Goal: Transaction & Acquisition: Purchase product/service

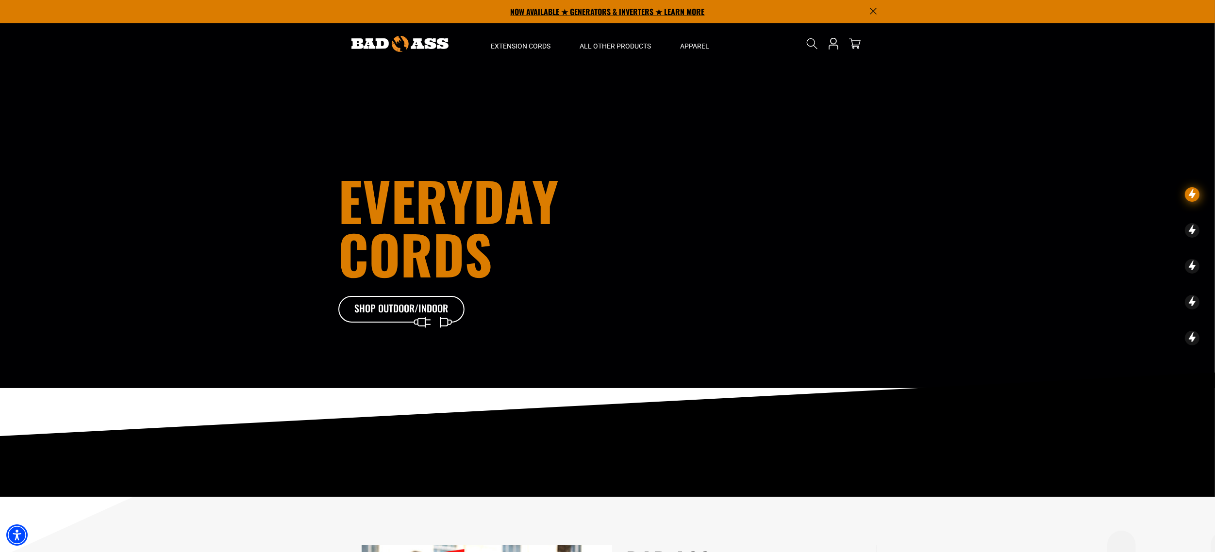
click at [584, 11] on p "NOW AVAILABLE ★ GENERATORS & INVERTERS ★ LEARN MORE" at bounding box center [607, 11] width 539 height 23
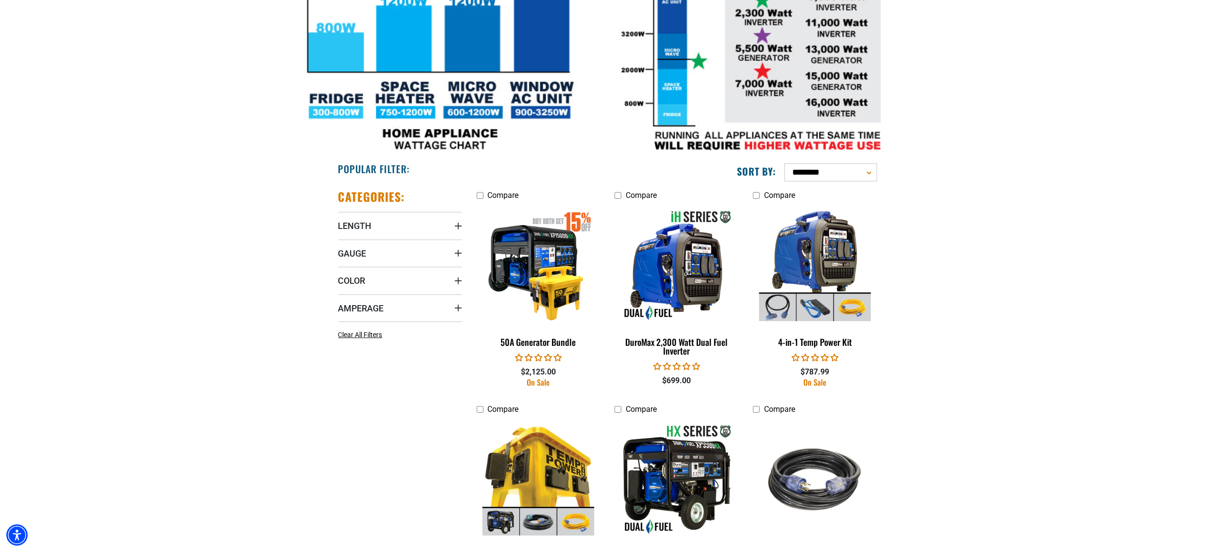
scroll to position [383, 0]
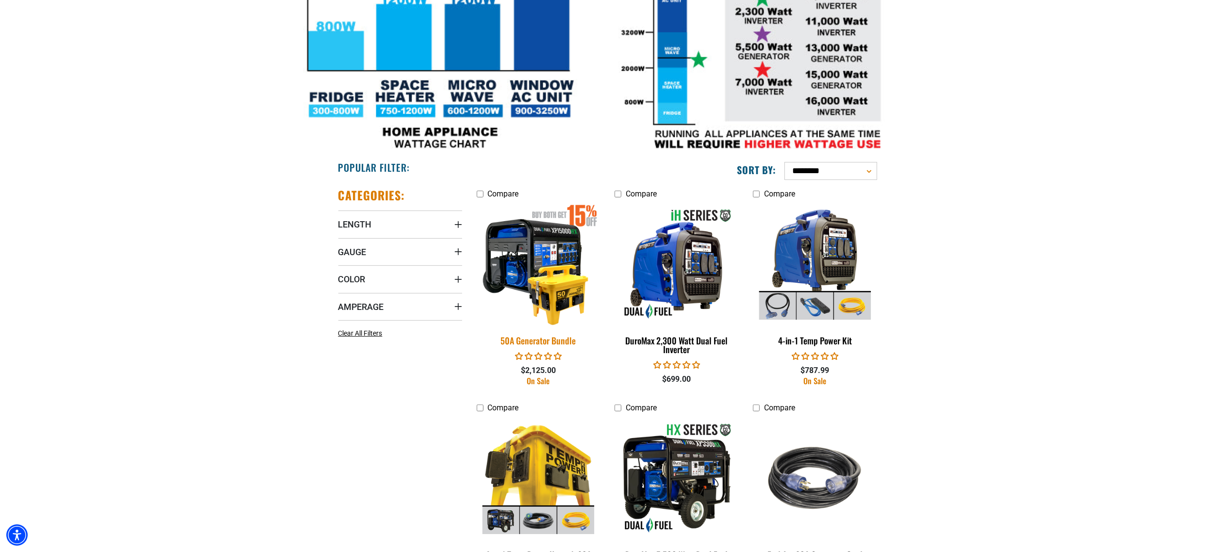
click at [566, 289] on img at bounding box center [538, 264] width 136 height 124
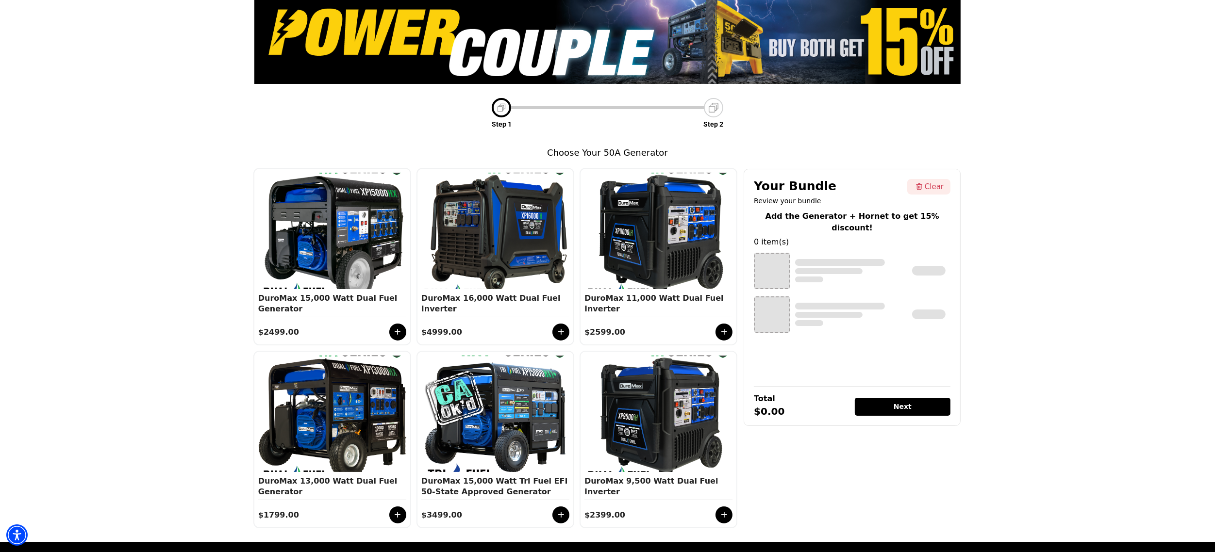
scroll to position [71, 0]
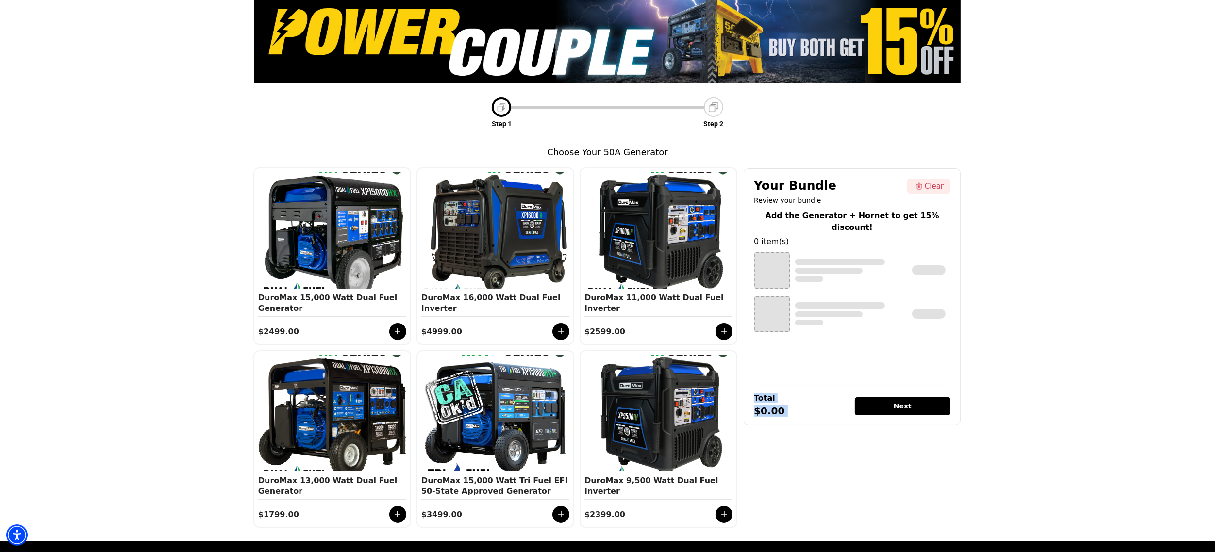
drag, startPoint x: 1212, startPoint y: 367, endPoint x: 1202, endPoint y: 501, distance: 134.8
click at [1202, 502] on div "Step 1 Step 2 Choose Your 50A Generator Category 1 Category 1 Category 1 Catego…" at bounding box center [607, 267] width 1215 height 548
drag, startPoint x: 1214, startPoint y: 402, endPoint x: 1164, endPoint y: 215, distance: 193.4
click at [1164, 215] on div "Step 1 Step 2 Choose Your 50A Generator Category 1 Category 1 Category 1 Catego…" at bounding box center [607, 267] width 1215 height 548
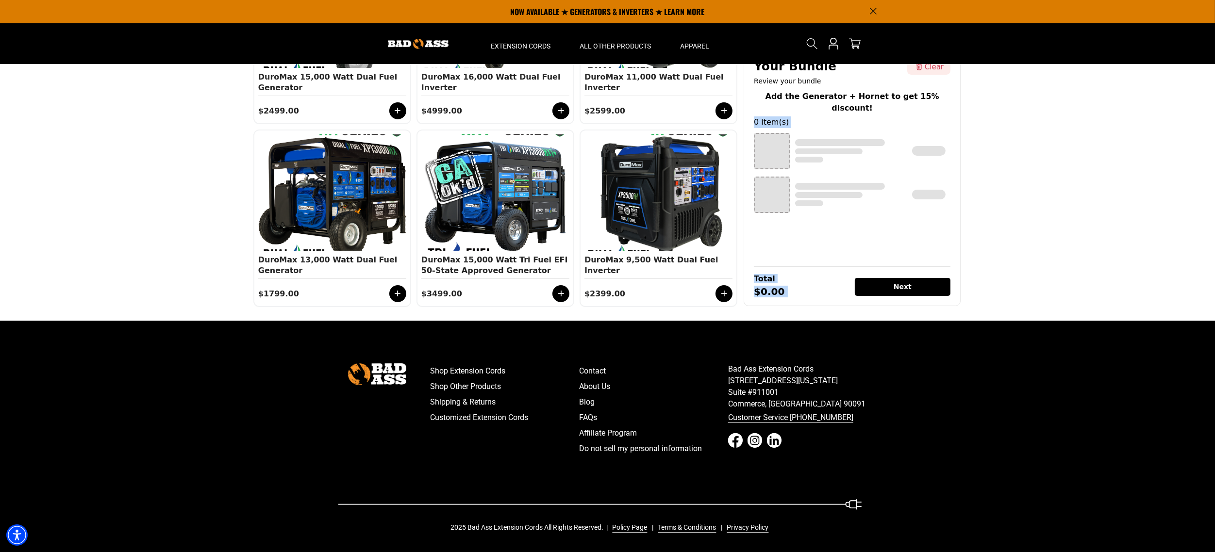
scroll to position [0, 0]
